Goal: Task Accomplishment & Management: Manage account settings

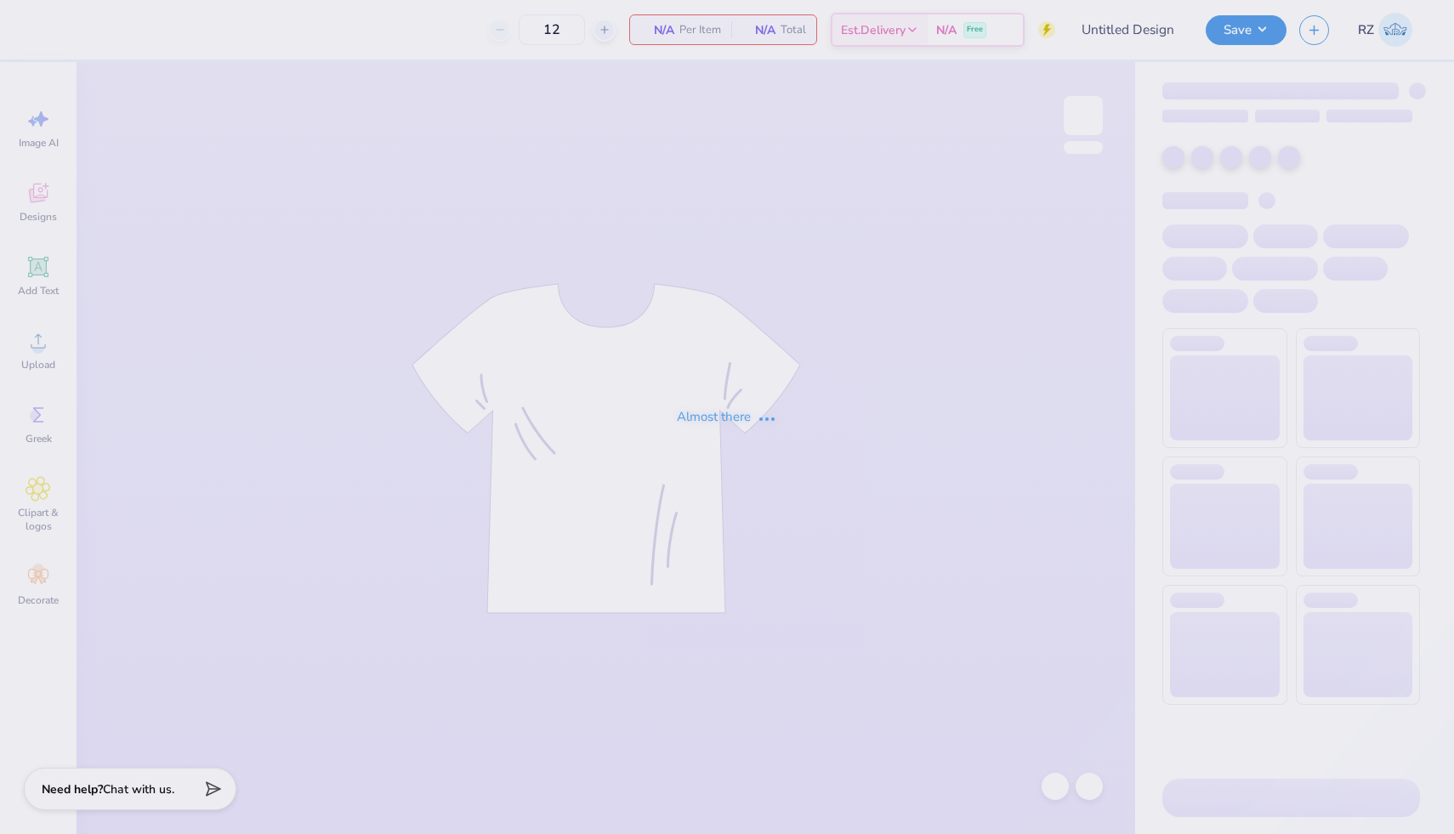
type input "SK Sisterhood Retreat"
type input "130"
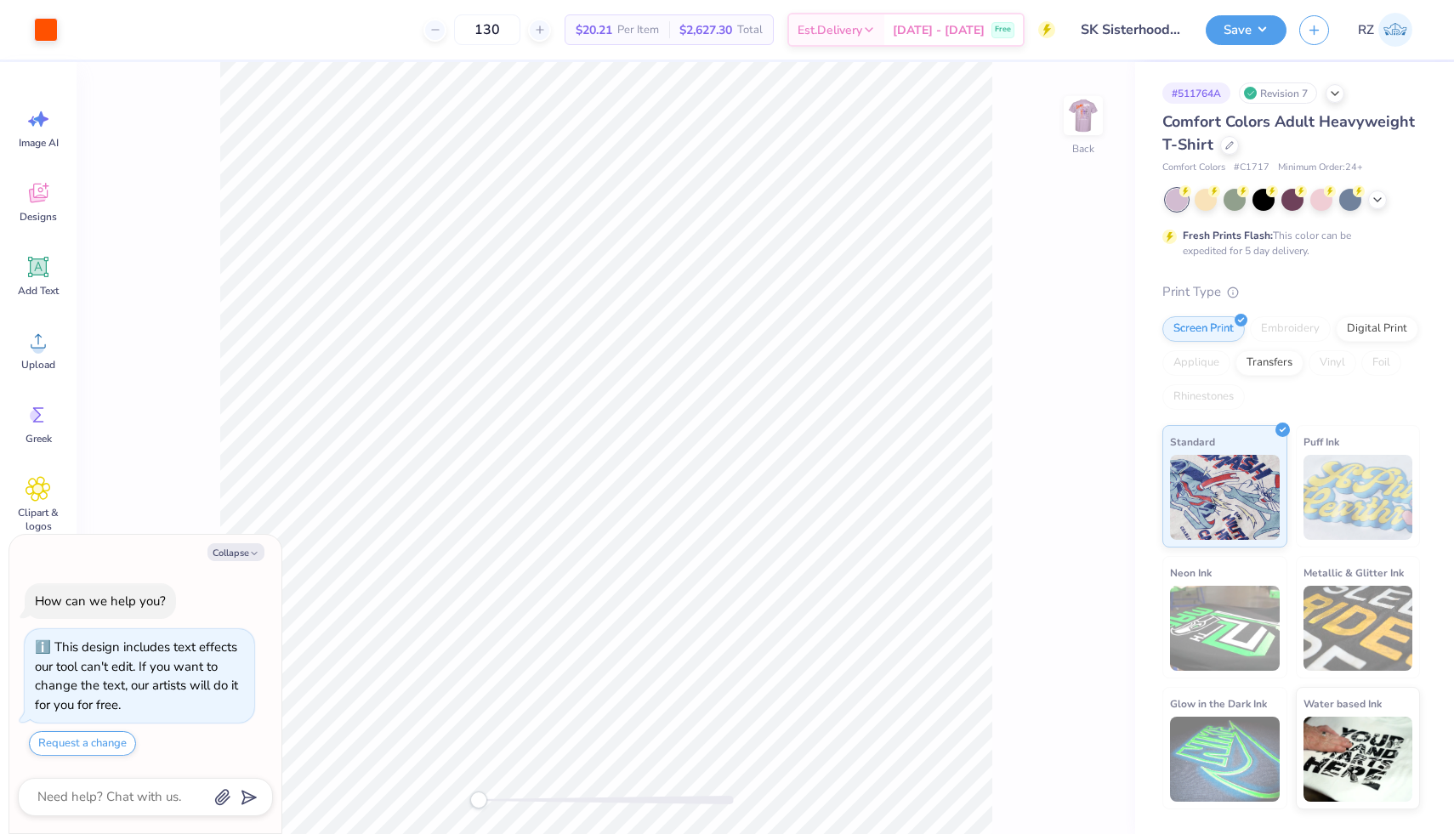
click at [242, 561] on div "Collapse How can we help you? This design includes text effects our tool can't …" at bounding box center [145, 684] width 272 height 299
click at [250, 547] on button "Collapse" at bounding box center [235, 552] width 57 height 18
type textarea "x"
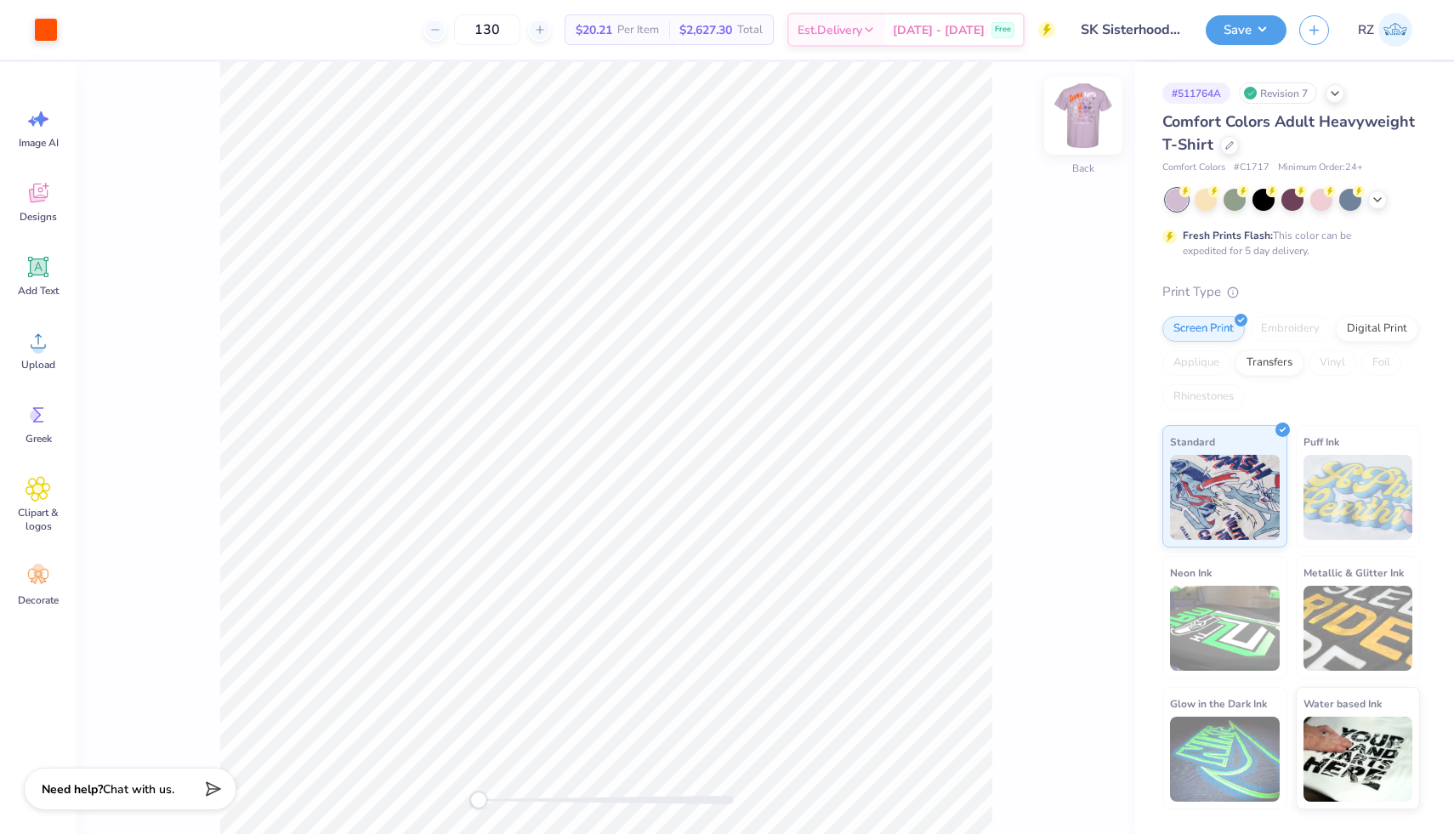
click at [1077, 106] on img at bounding box center [1083, 116] width 68 height 68
click at [50, 35] on div at bounding box center [46, 28] width 24 height 24
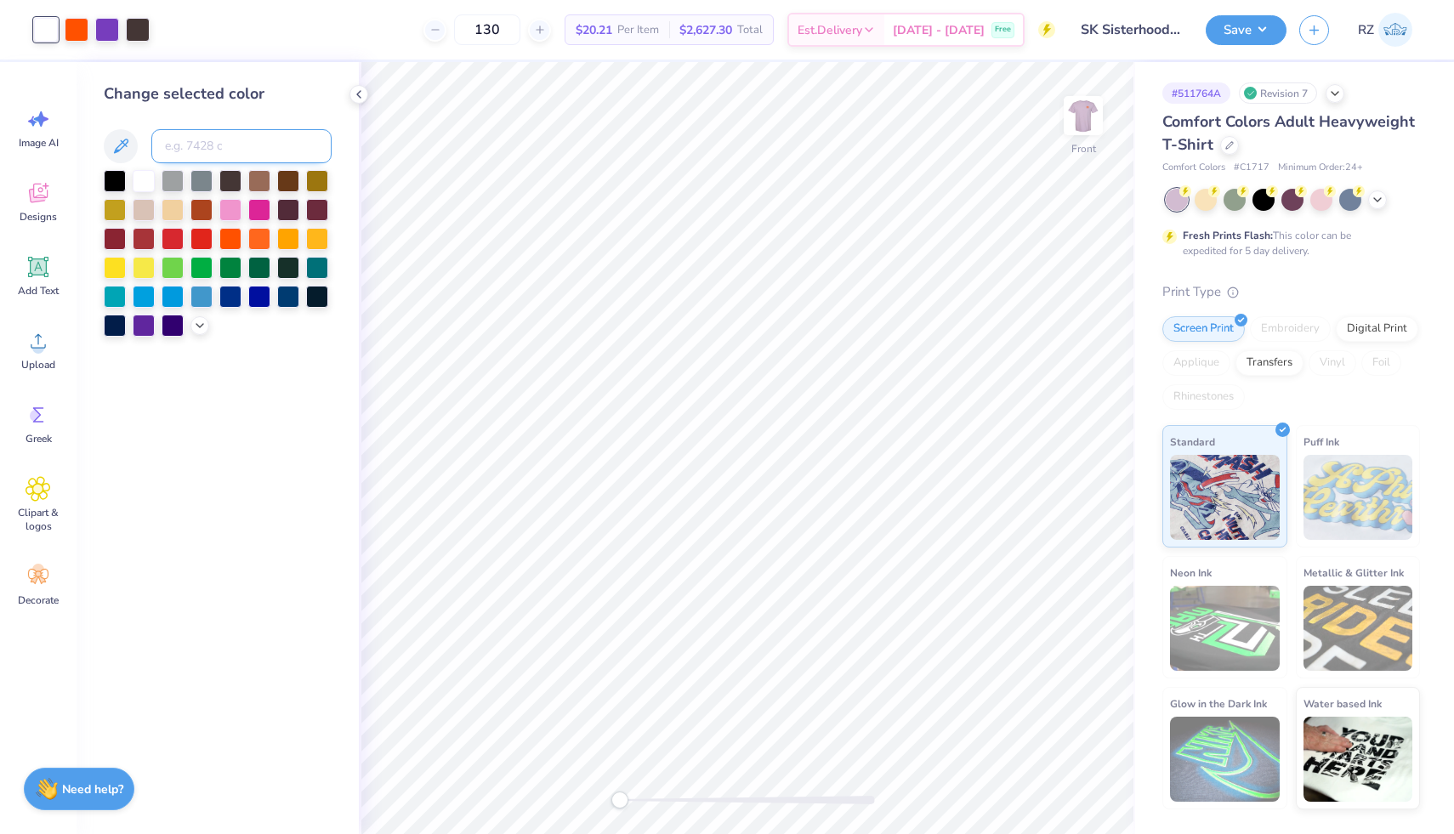
click at [175, 139] on input at bounding box center [241, 146] width 180 height 34
type input "439"
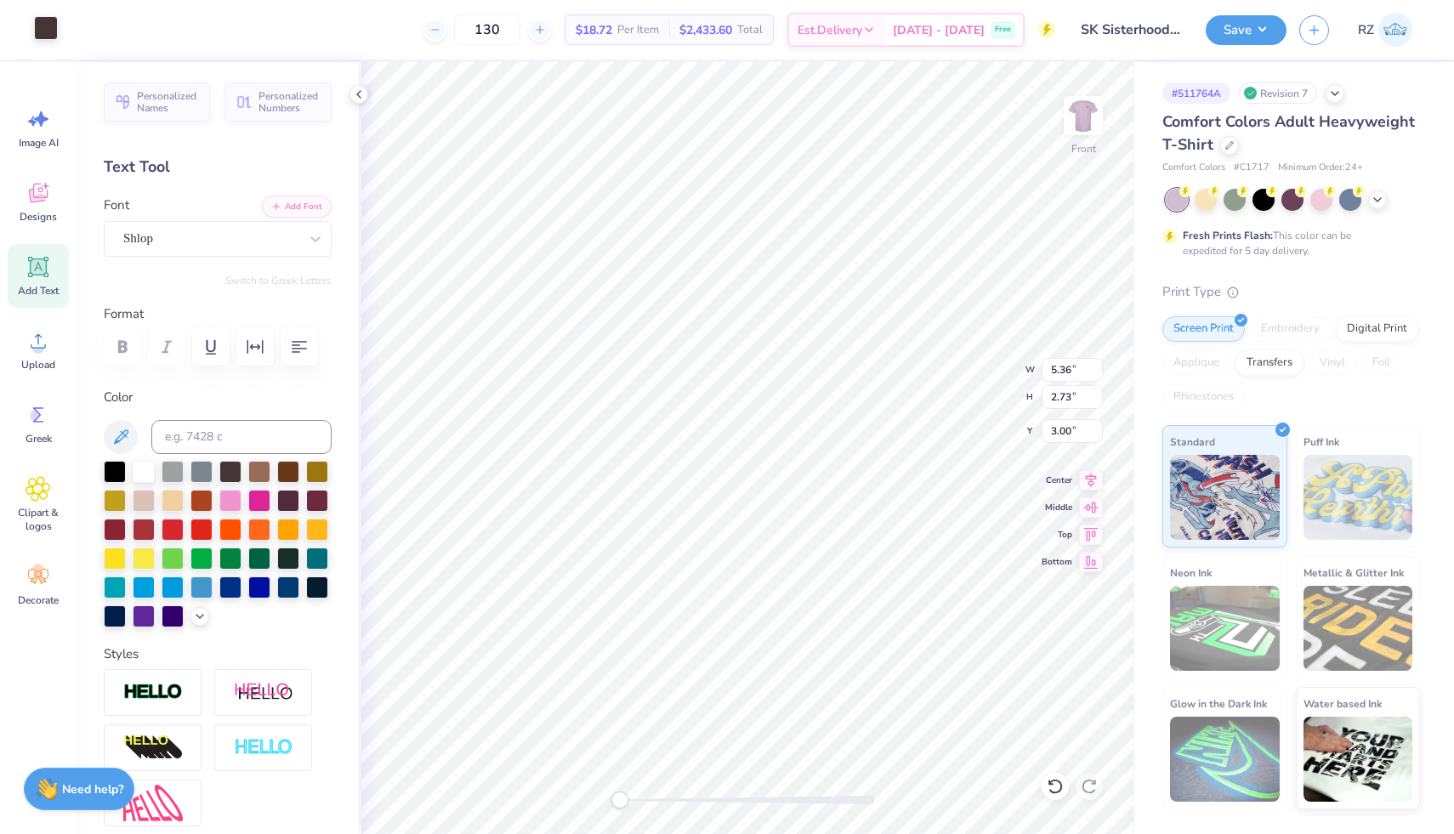
click at [50, 29] on div at bounding box center [46, 28] width 24 height 24
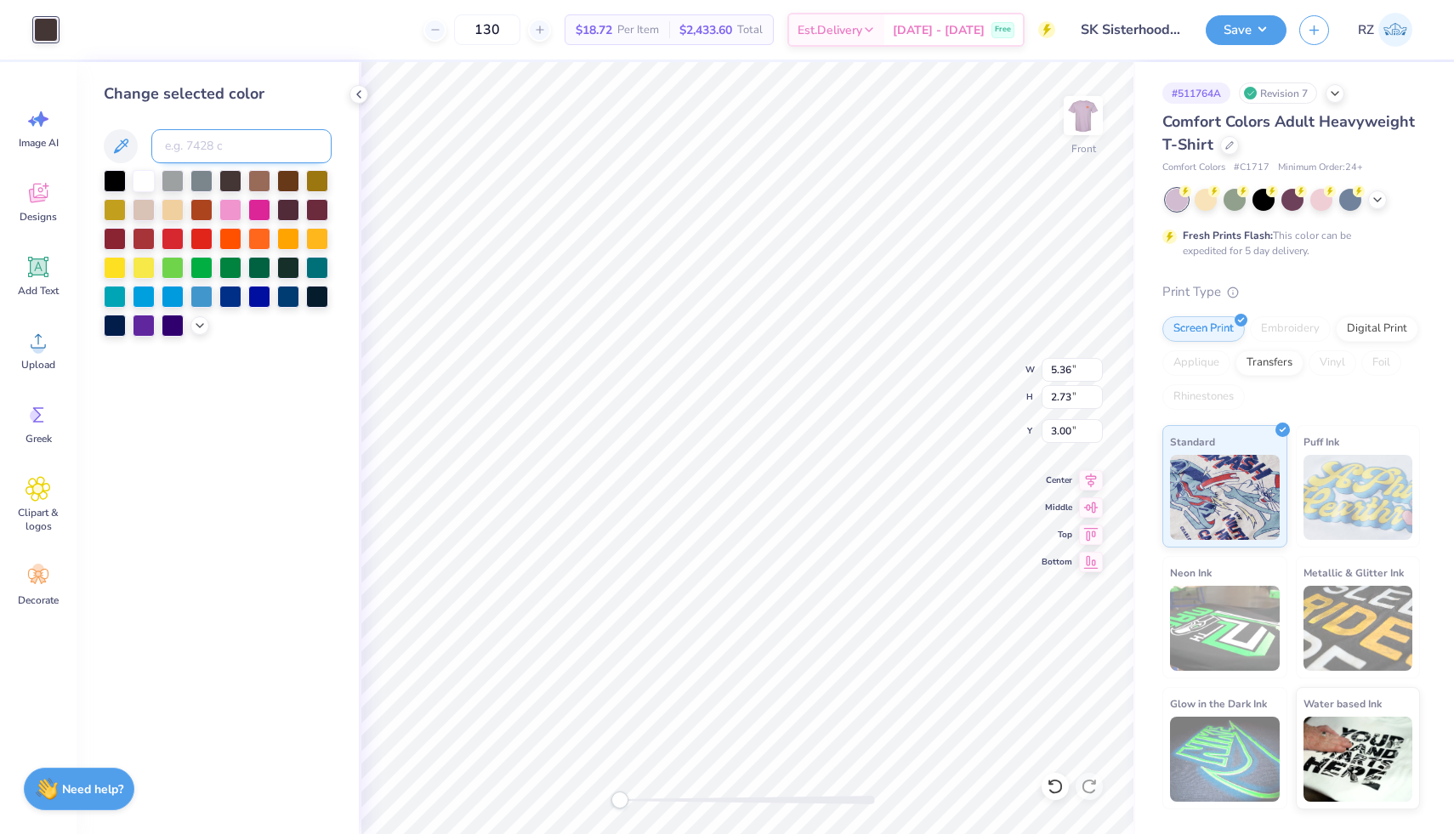
click at [218, 153] on input at bounding box center [241, 146] width 180 height 34
type input "266"
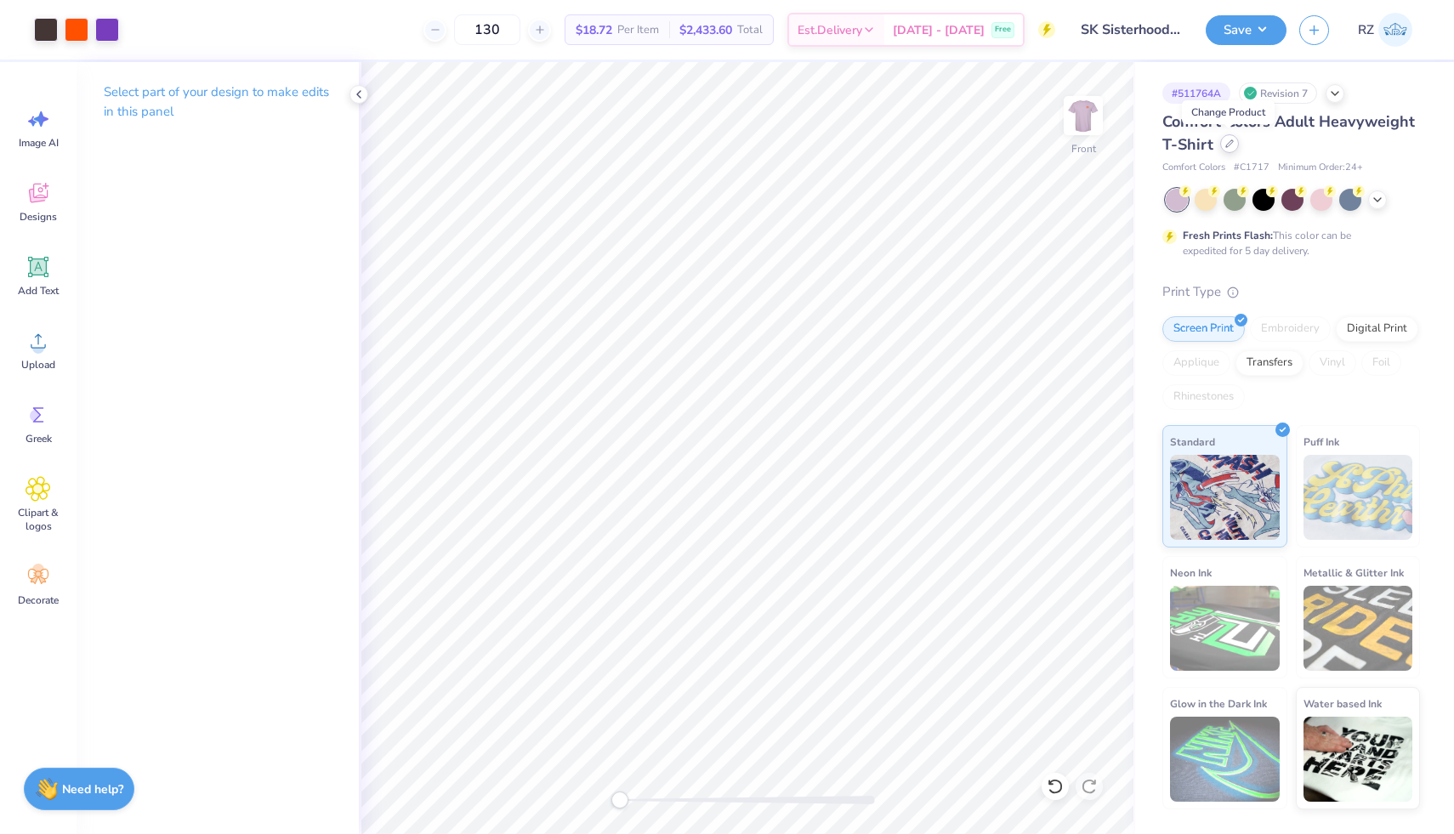
click at [1233, 146] on div at bounding box center [1229, 143] width 19 height 19
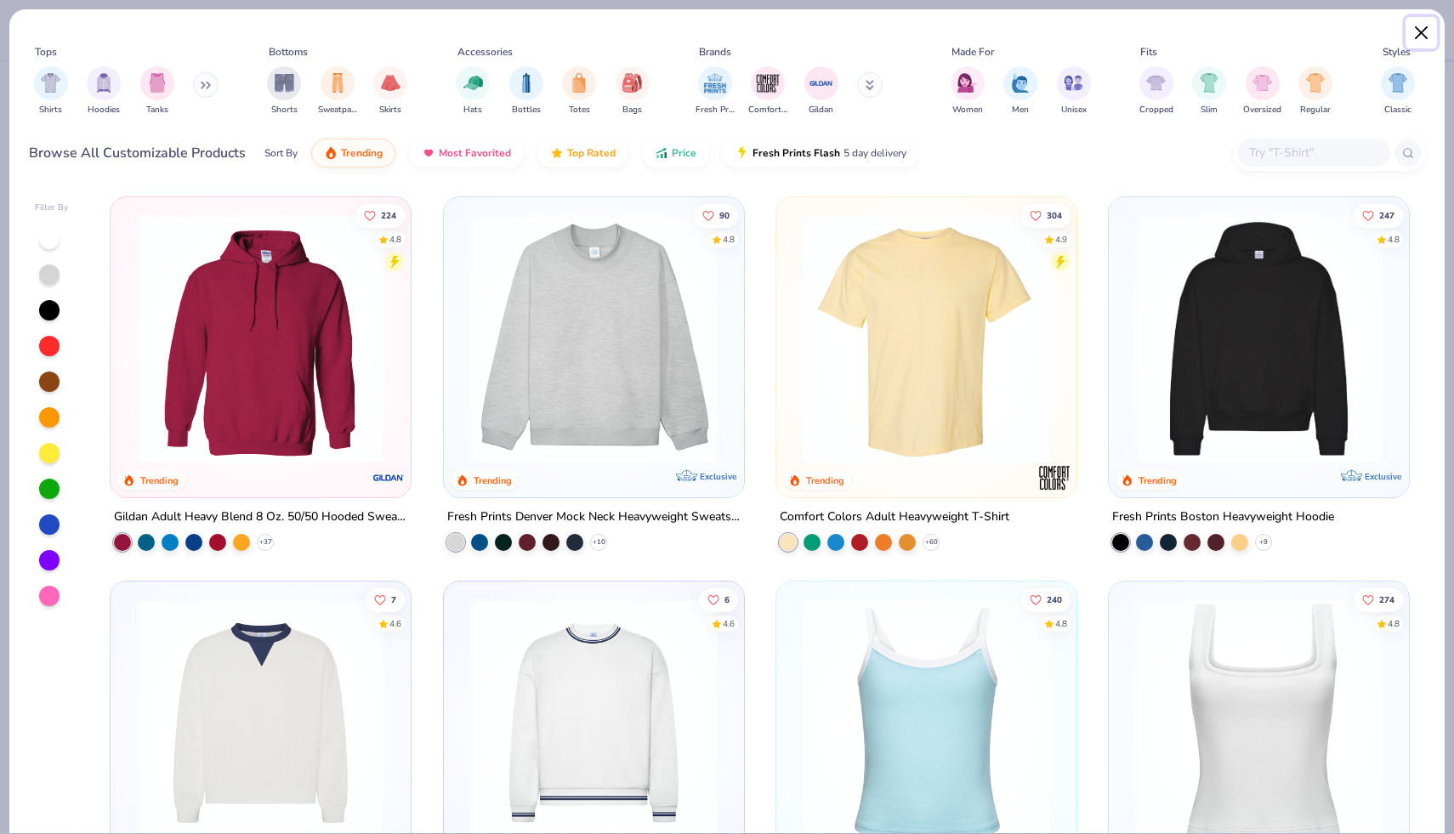
click at [1421, 32] on button "Close" at bounding box center [1421, 33] width 32 height 32
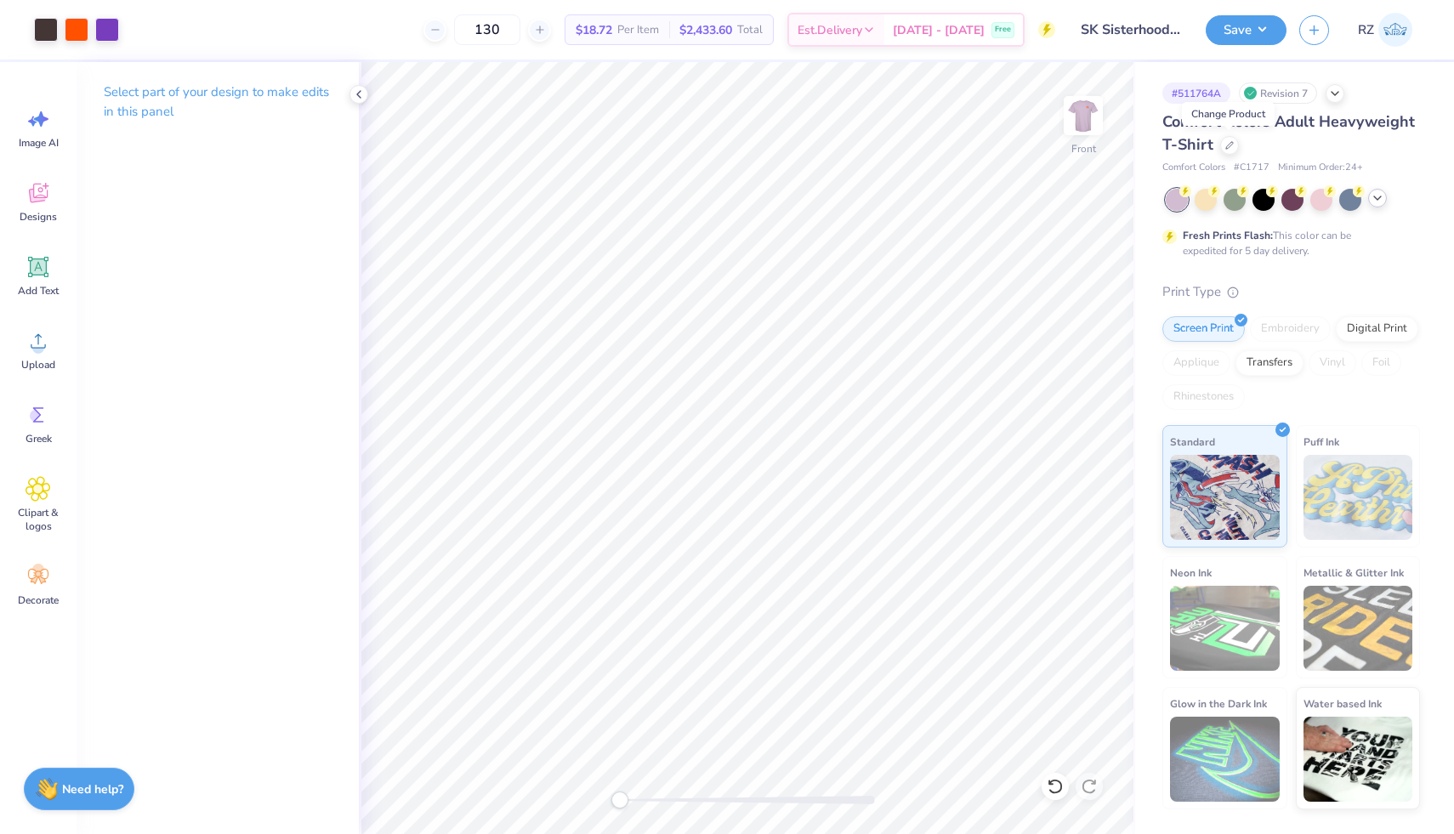
click at [1379, 198] on icon at bounding box center [1377, 198] width 14 height 14
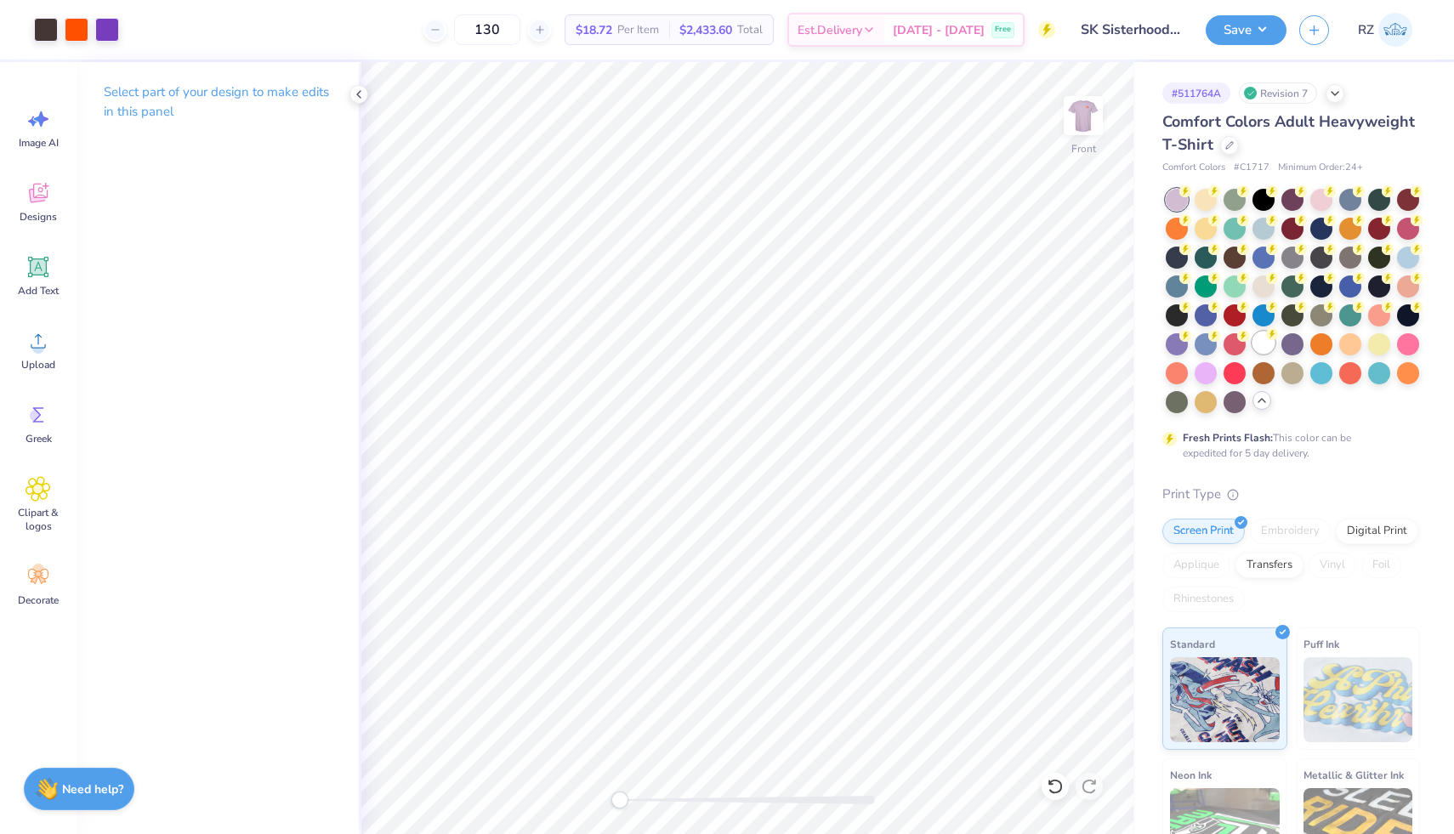
click at [1252, 354] on div at bounding box center [1263, 343] width 22 height 22
click at [1085, 132] on img at bounding box center [1083, 116] width 68 height 68
click at [1397, 296] on div at bounding box center [1408, 285] width 22 height 22
click at [1083, 108] on img at bounding box center [1083, 116] width 68 height 68
click at [364, 92] on icon at bounding box center [359, 95] width 14 height 14
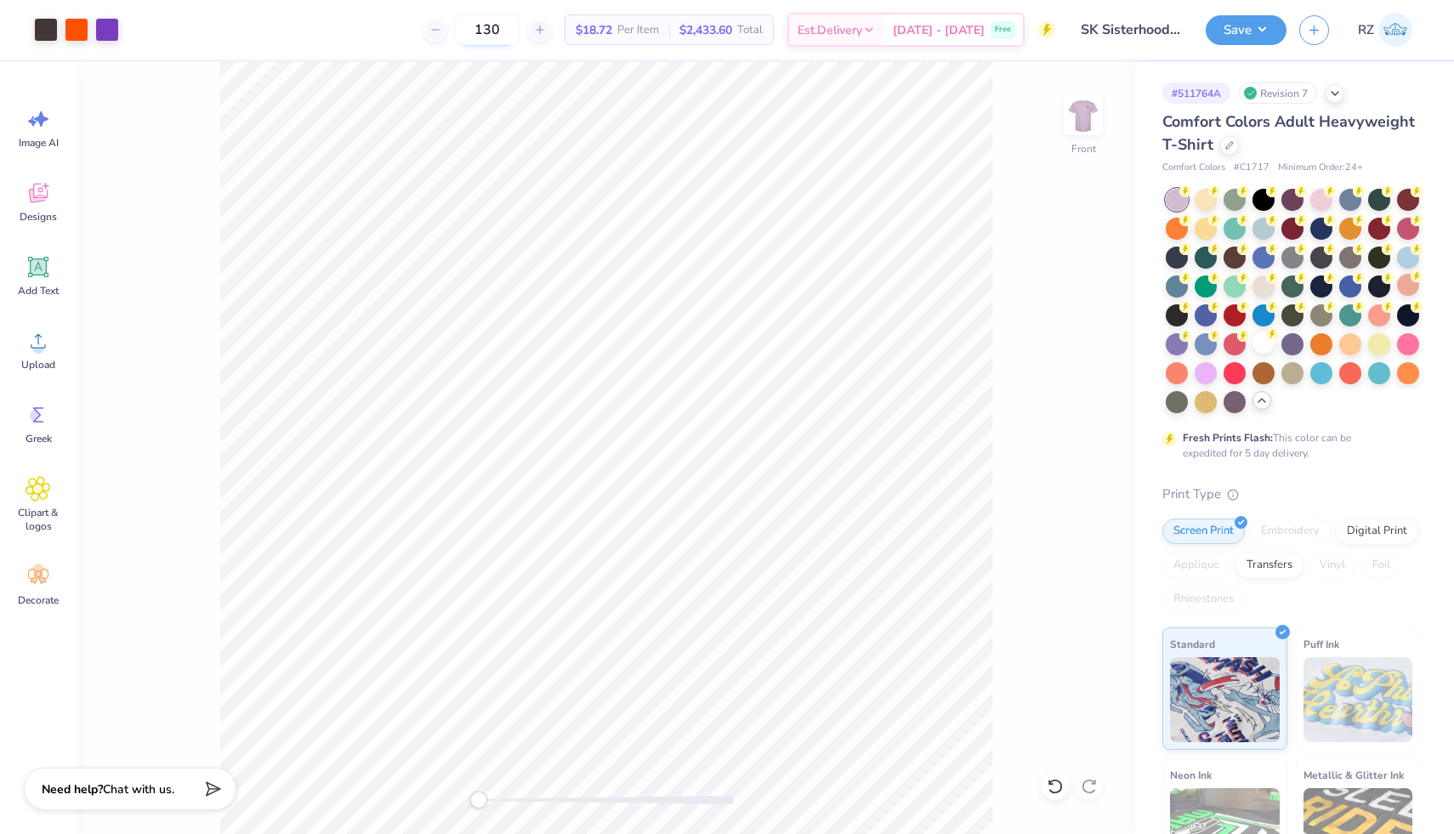
click at [509, 31] on input "130" at bounding box center [487, 29] width 66 height 31
type input "130"
click at [1057, 247] on div "Front" at bounding box center [606, 448] width 1058 height 772
click at [1239, 31] on button "Save" at bounding box center [1245, 28] width 81 height 30
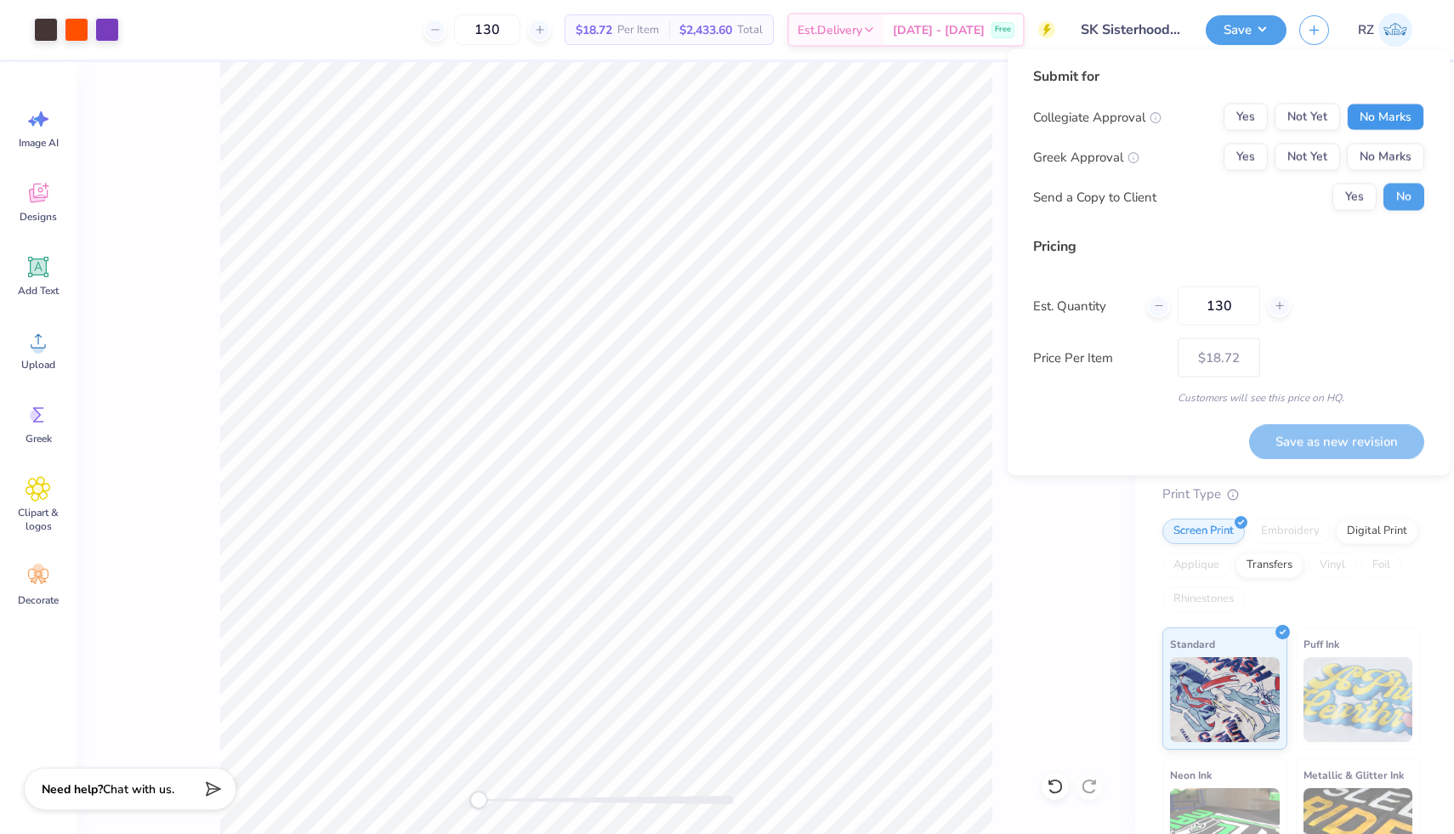
click at [1415, 114] on button "No Marks" at bounding box center [1384, 117] width 77 height 27
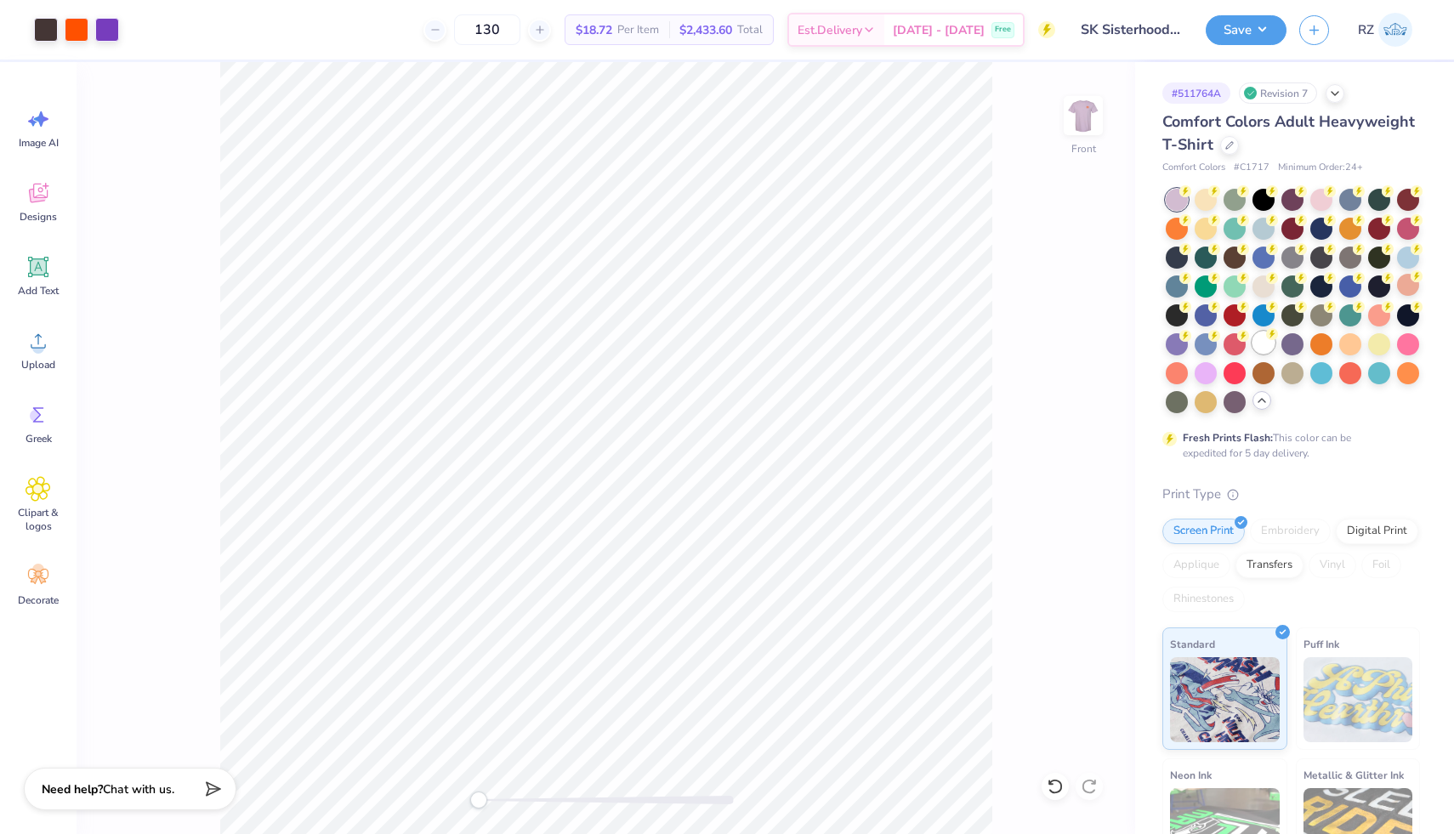
click at [1252, 354] on div at bounding box center [1263, 343] width 22 height 22
click at [1238, 32] on button "Save" at bounding box center [1245, 28] width 81 height 30
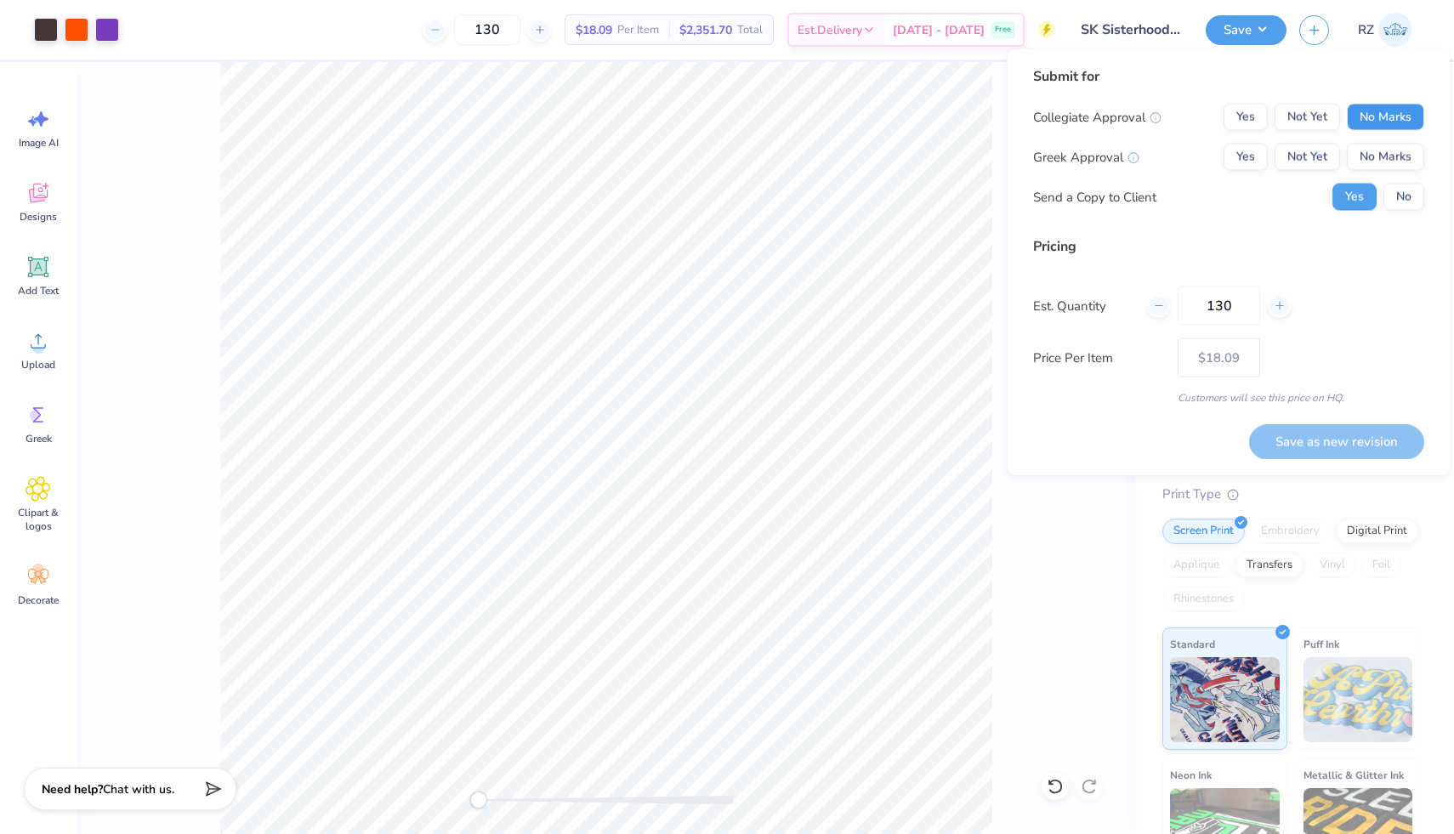
click at [1397, 122] on button "No Marks" at bounding box center [1384, 117] width 77 height 27
click at [1261, 156] on button "Yes" at bounding box center [1245, 157] width 44 height 27
click at [1321, 445] on button "Save as new revision" at bounding box center [1336, 441] width 175 height 35
type input "$18.09"
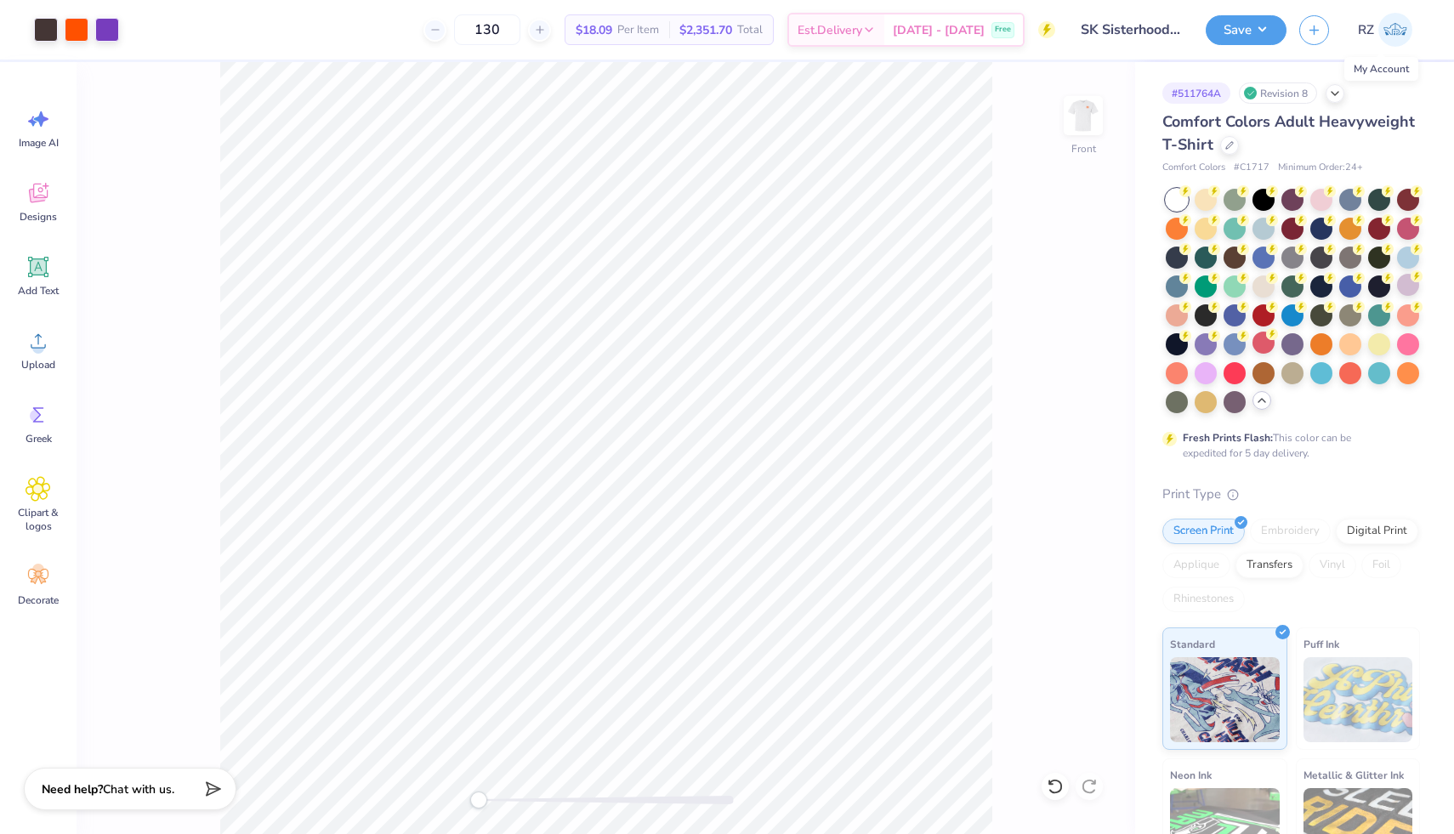
click at [1390, 36] on img at bounding box center [1395, 30] width 34 height 34
